Goal: Find specific page/section

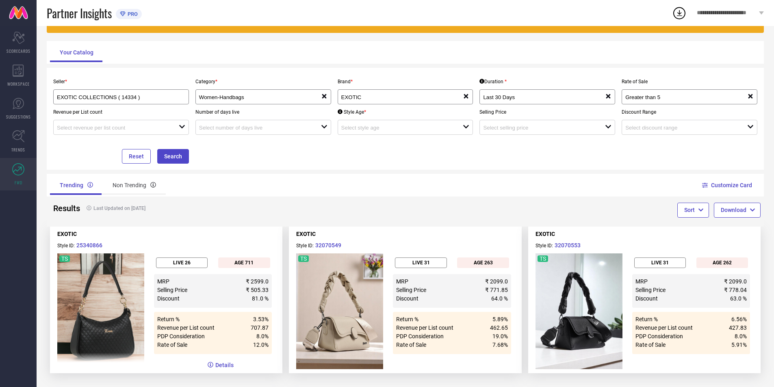
scroll to position [54, 0]
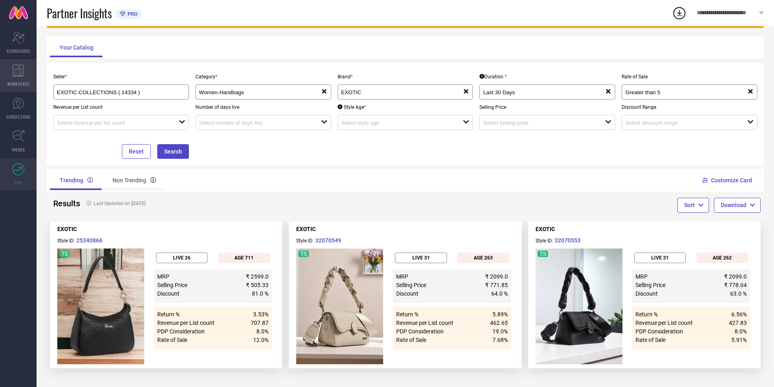
click at [18, 67] on icon at bounding box center [18, 71] width 11 height 12
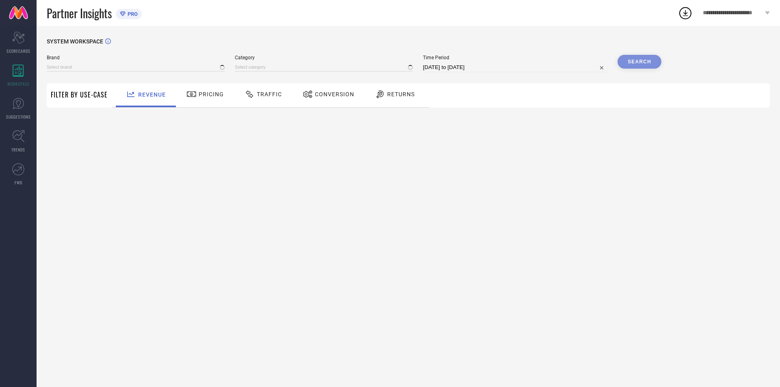
type input "EXOTIC"
type input "All"
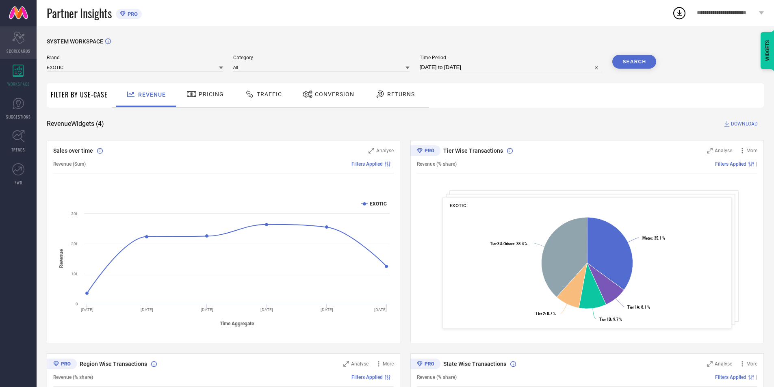
click at [17, 50] on span "SCORECARDS" at bounding box center [19, 51] width 24 height 6
